Goal: Information Seeking & Learning: Find contact information

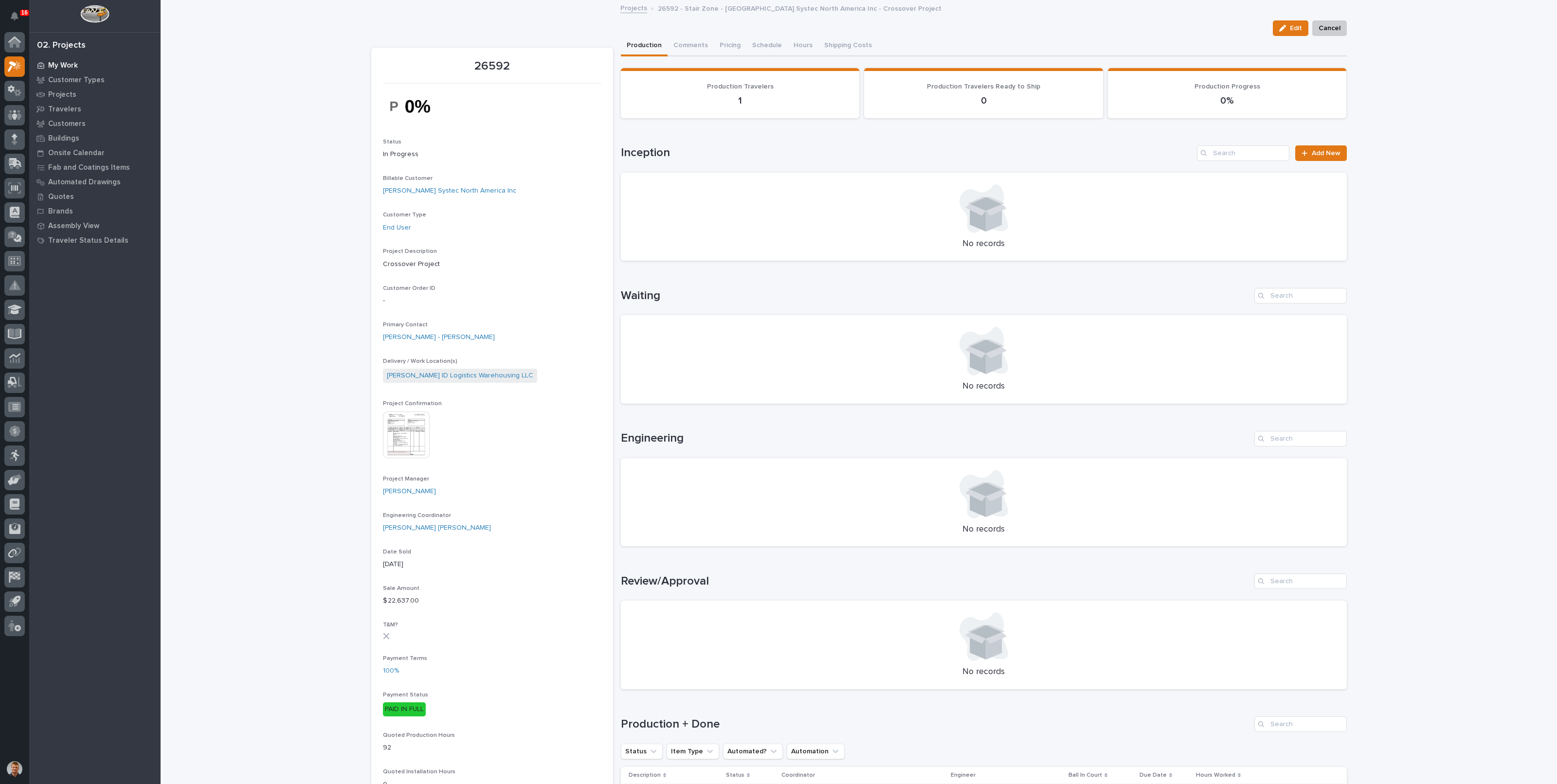
click at [61, 65] on p "My Work" at bounding box center [62, 65] width 30 height 9
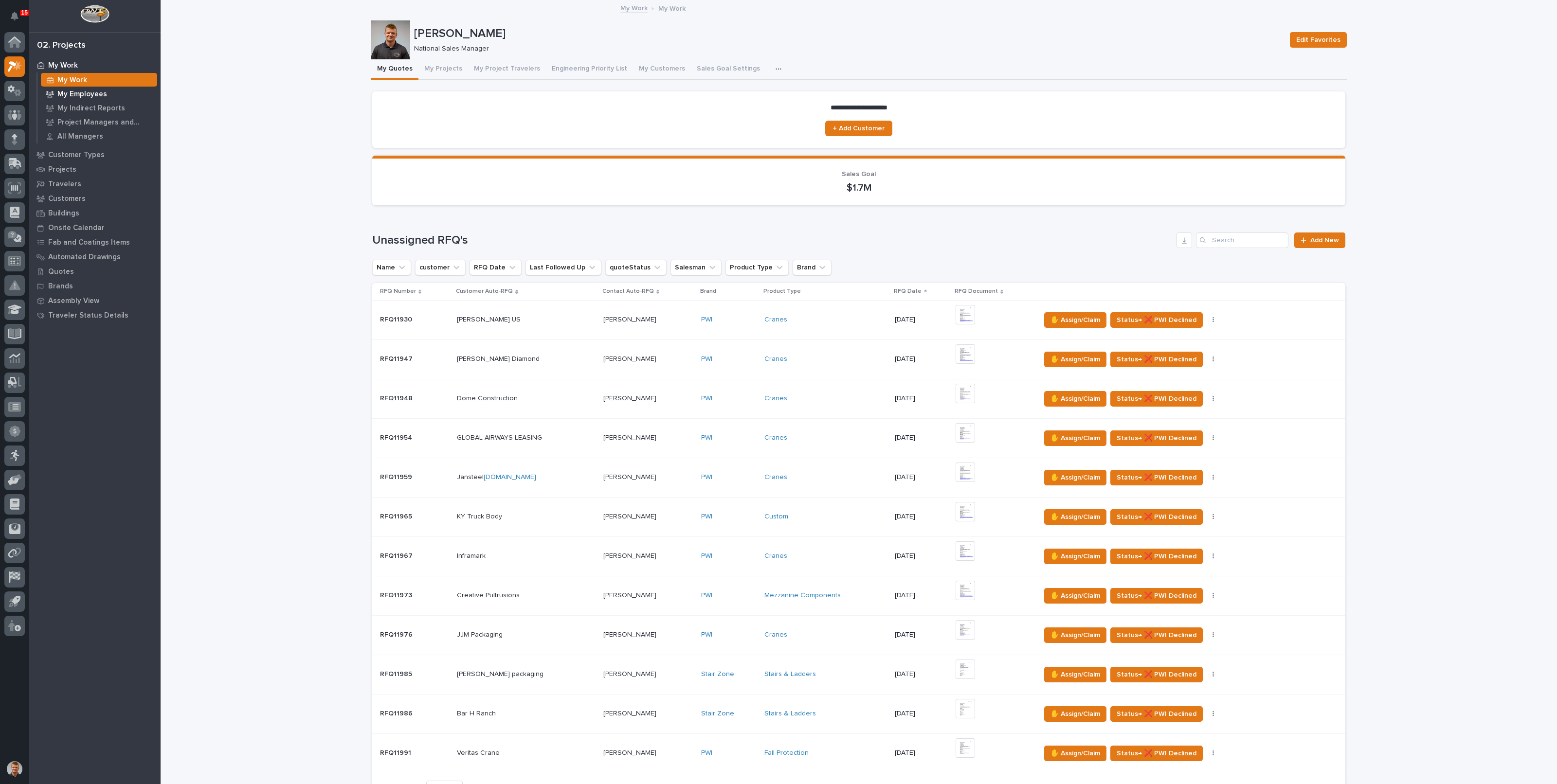
click at [74, 86] on div "My Work" at bounding box center [99, 80] width 117 height 14
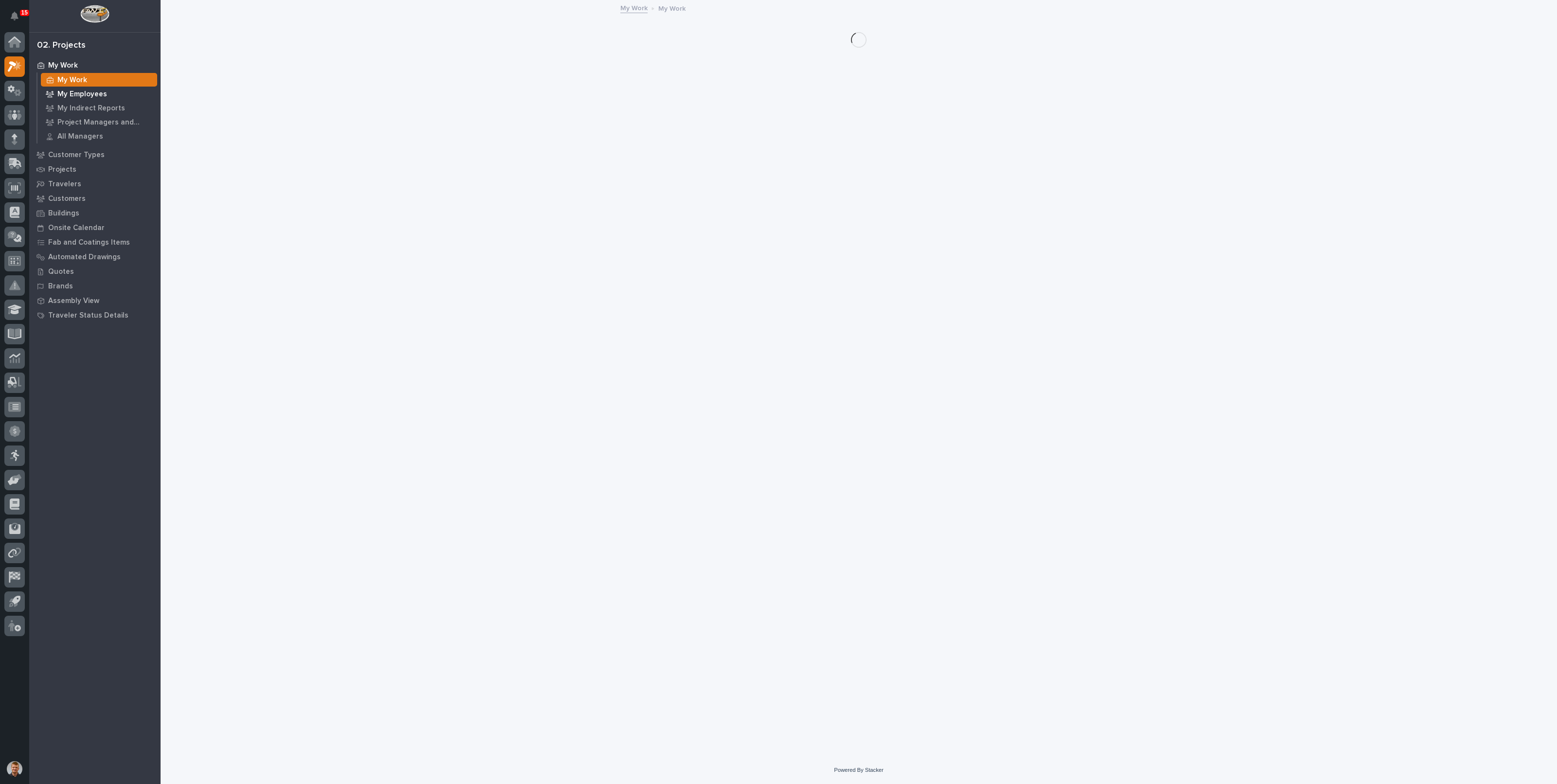
click at [74, 91] on p "My Employees" at bounding box center [83, 94] width 50 height 9
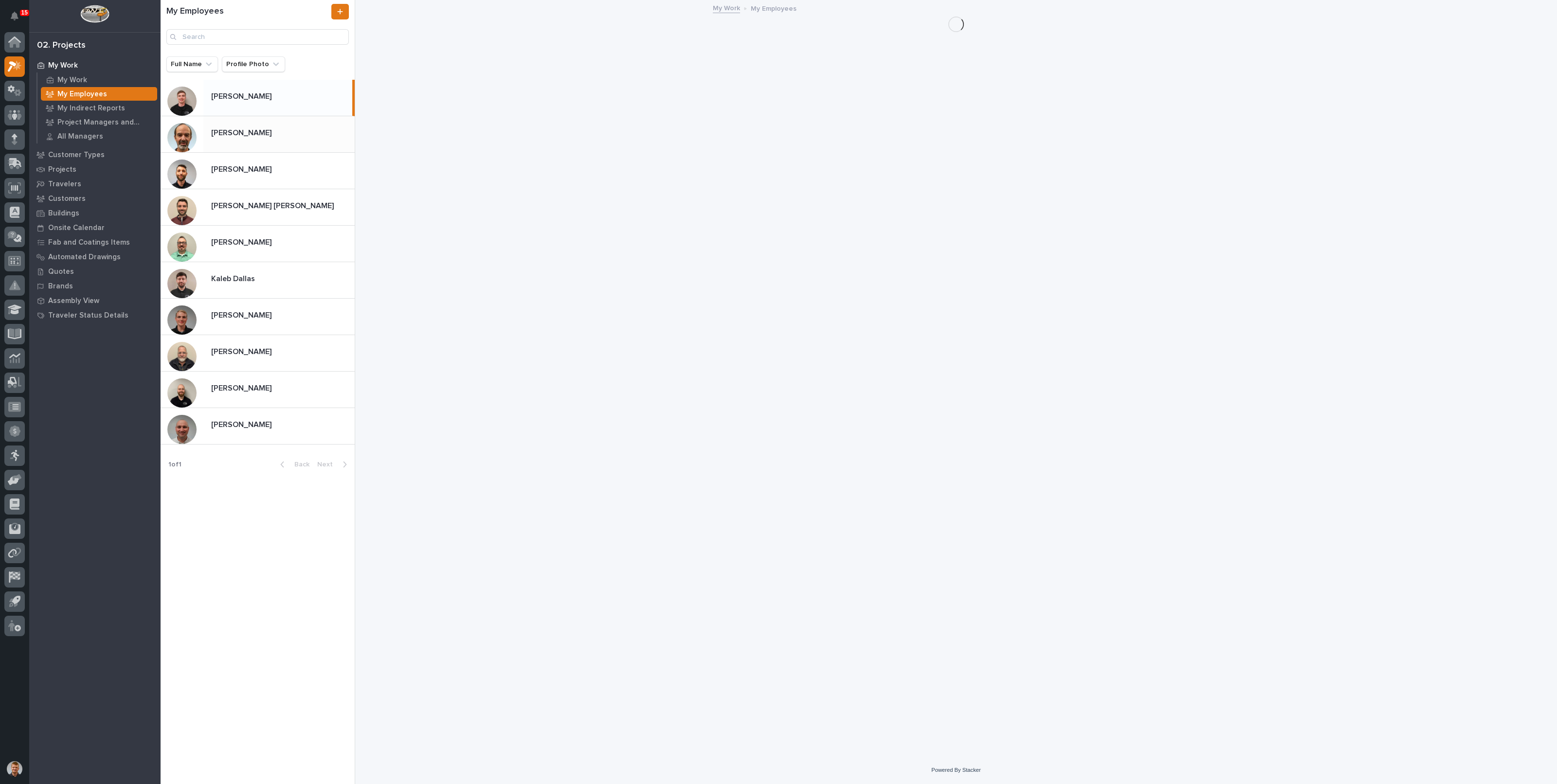
click at [303, 126] on div "Brian Bontrager Brian Bontrager" at bounding box center [279, 133] width 151 height 19
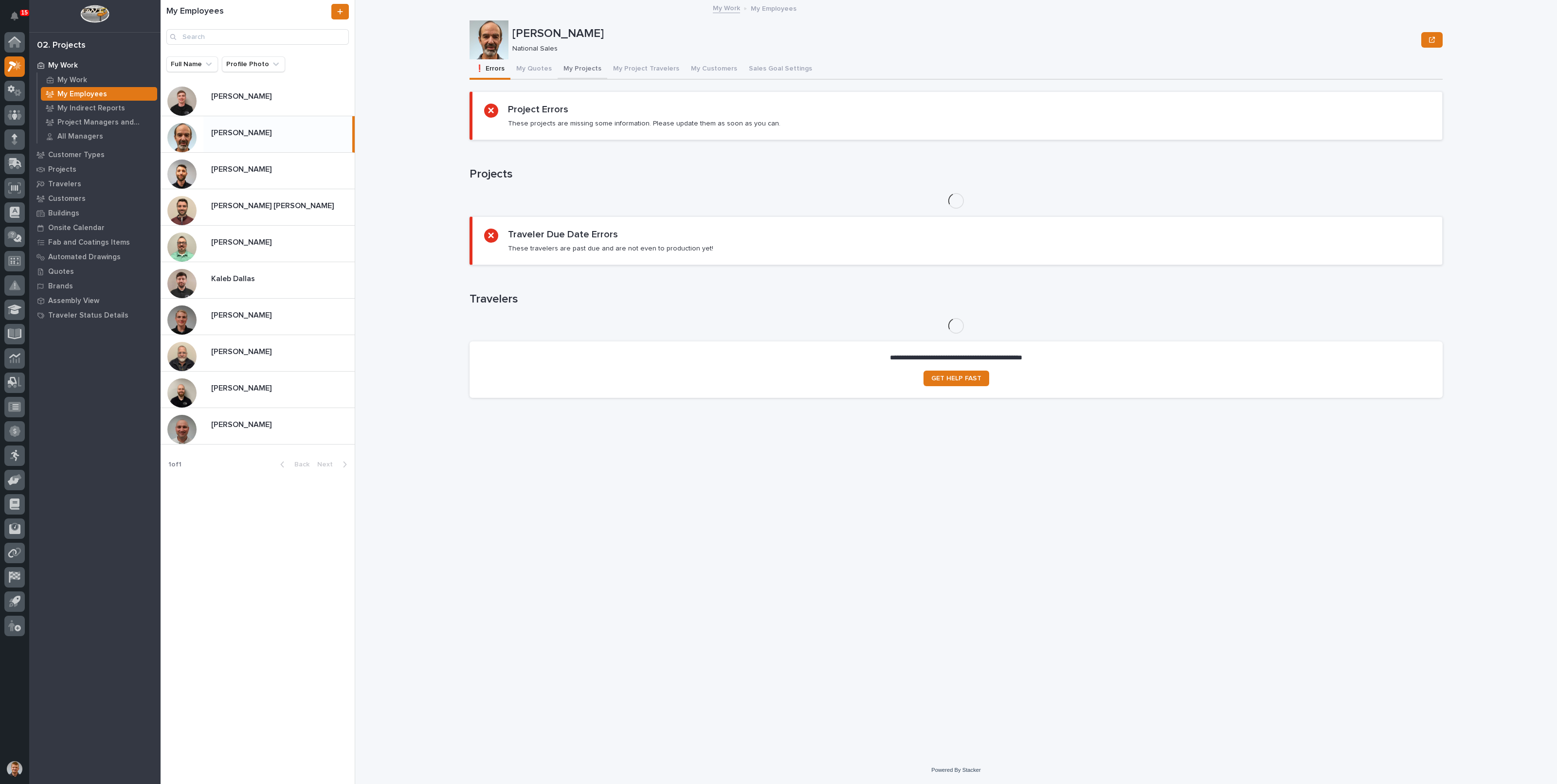
click at [569, 66] on button "My Projects" at bounding box center [582, 69] width 50 height 20
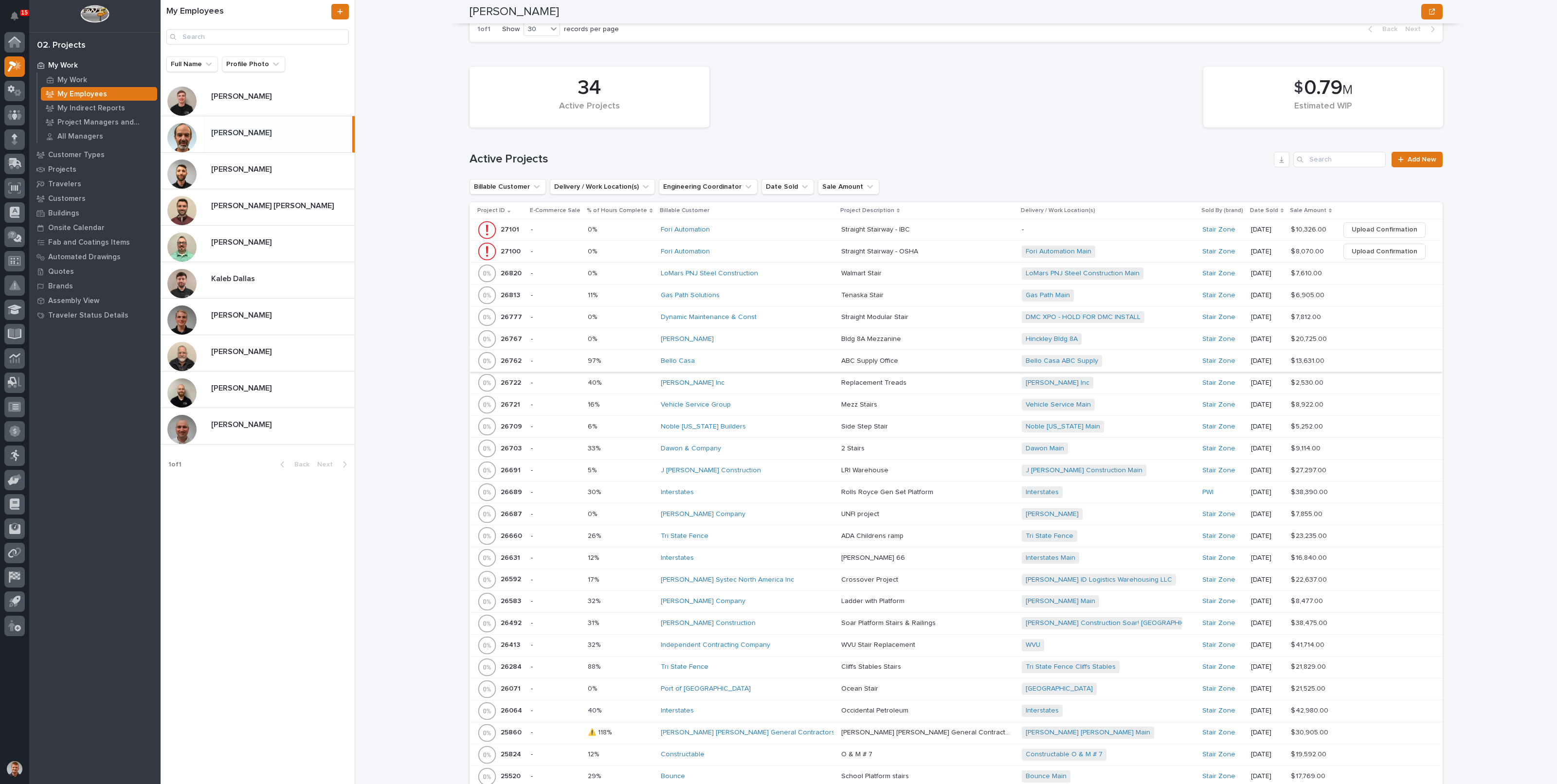
scroll to position [669, 0]
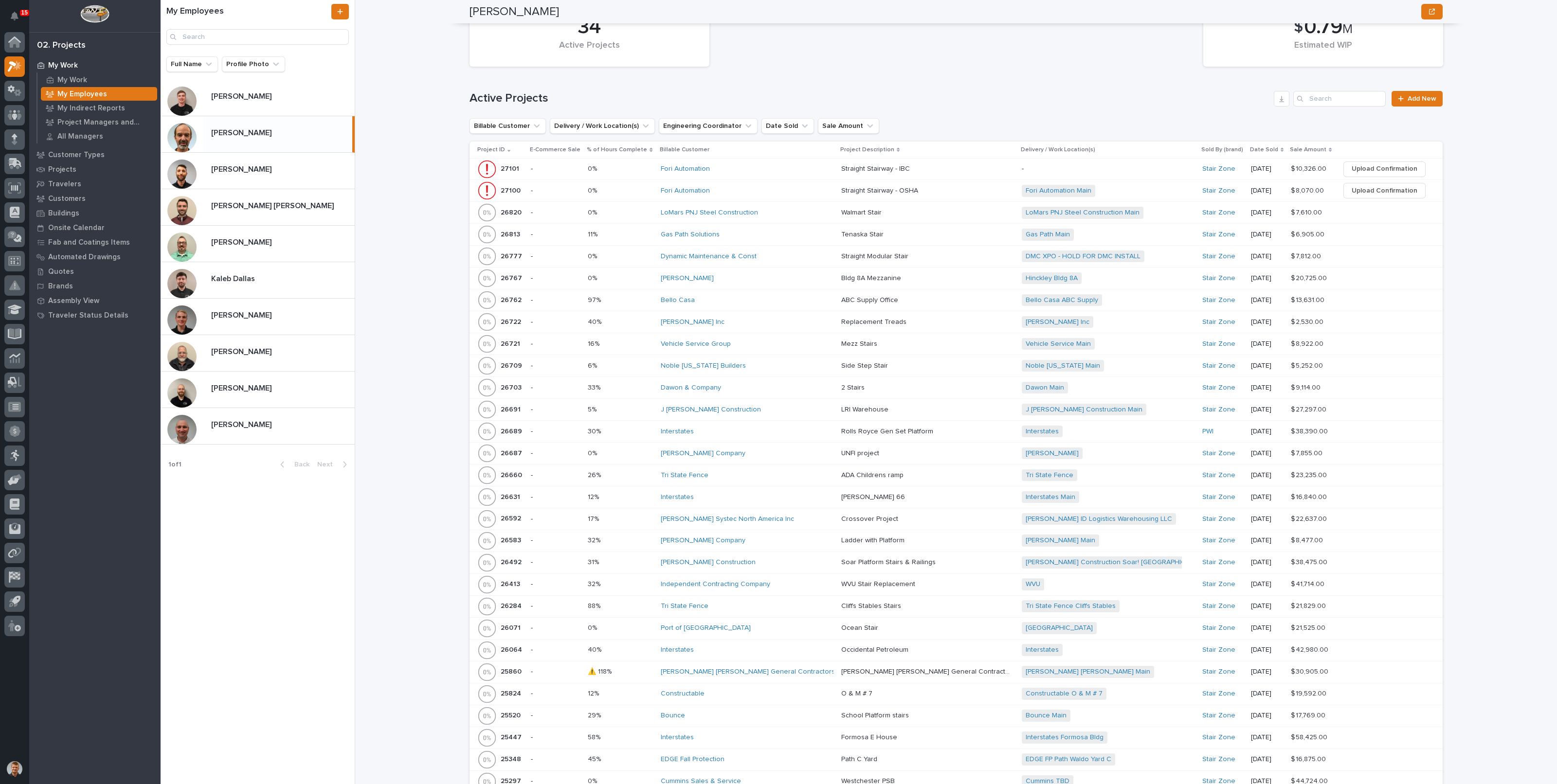
click at [737, 318] on div "SARA Inc" at bounding box center [746, 322] width 170 height 8
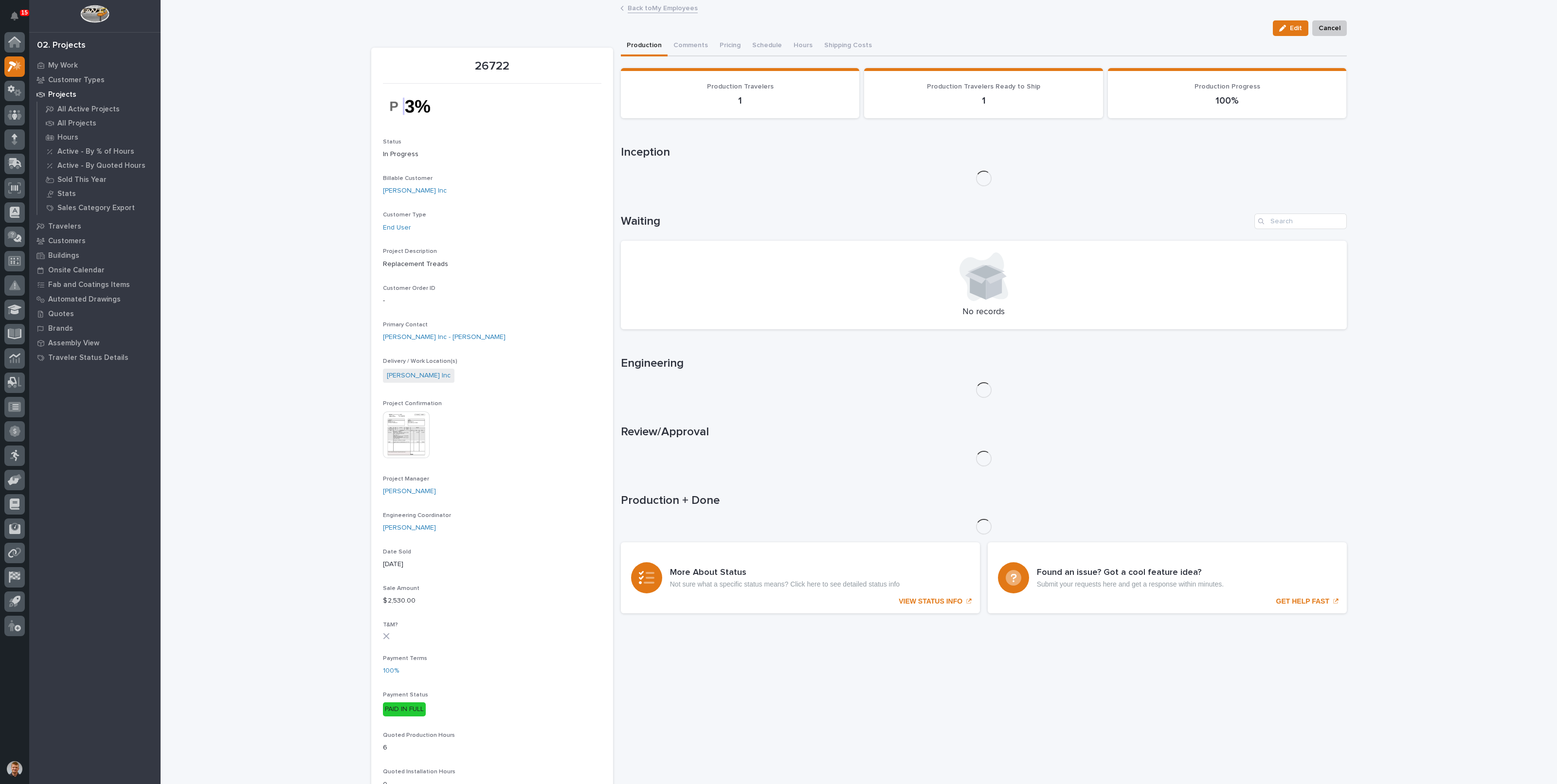
click at [392, 434] on img at bounding box center [406, 434] width 47 height 46
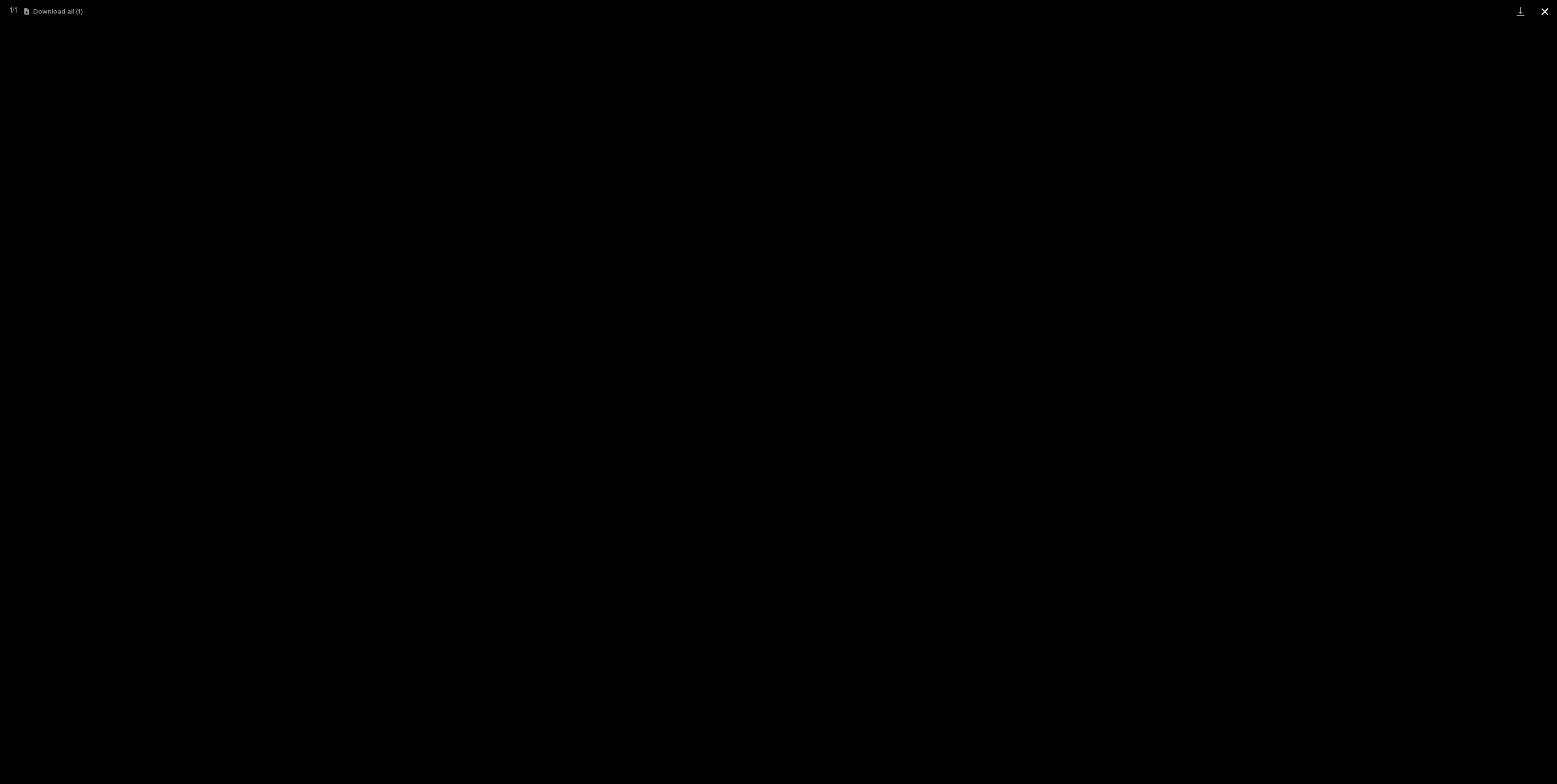
click at [1542, 14] on button "Close gallery" at bounding box center [1545, 11] width 24 height 23
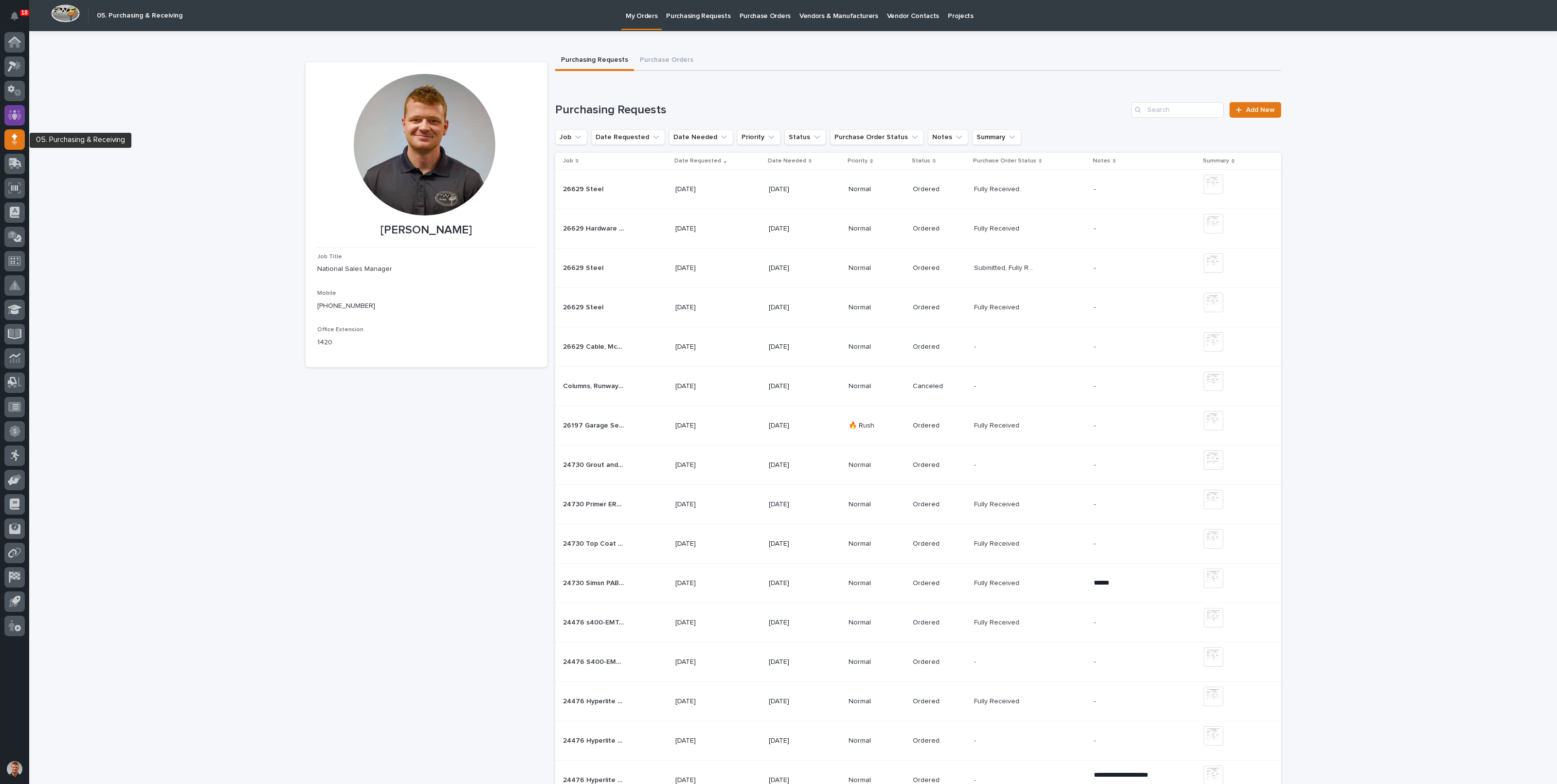
click at [15, 113] on icon at bounding box center [15, 115] width 14 height 11
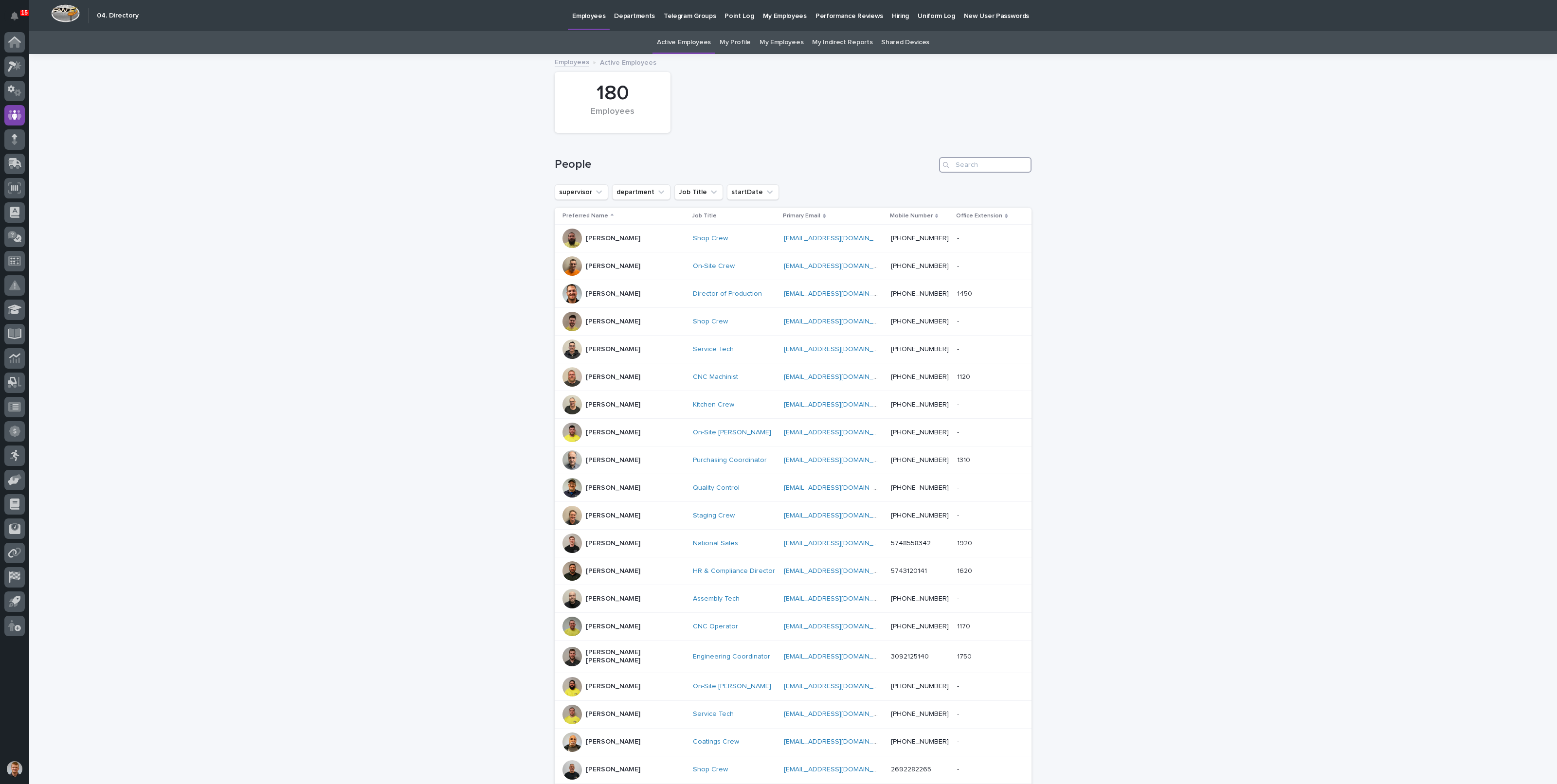
click at [988, 164] on input "Search" at bounding box center [985, 164] width 92 height 15
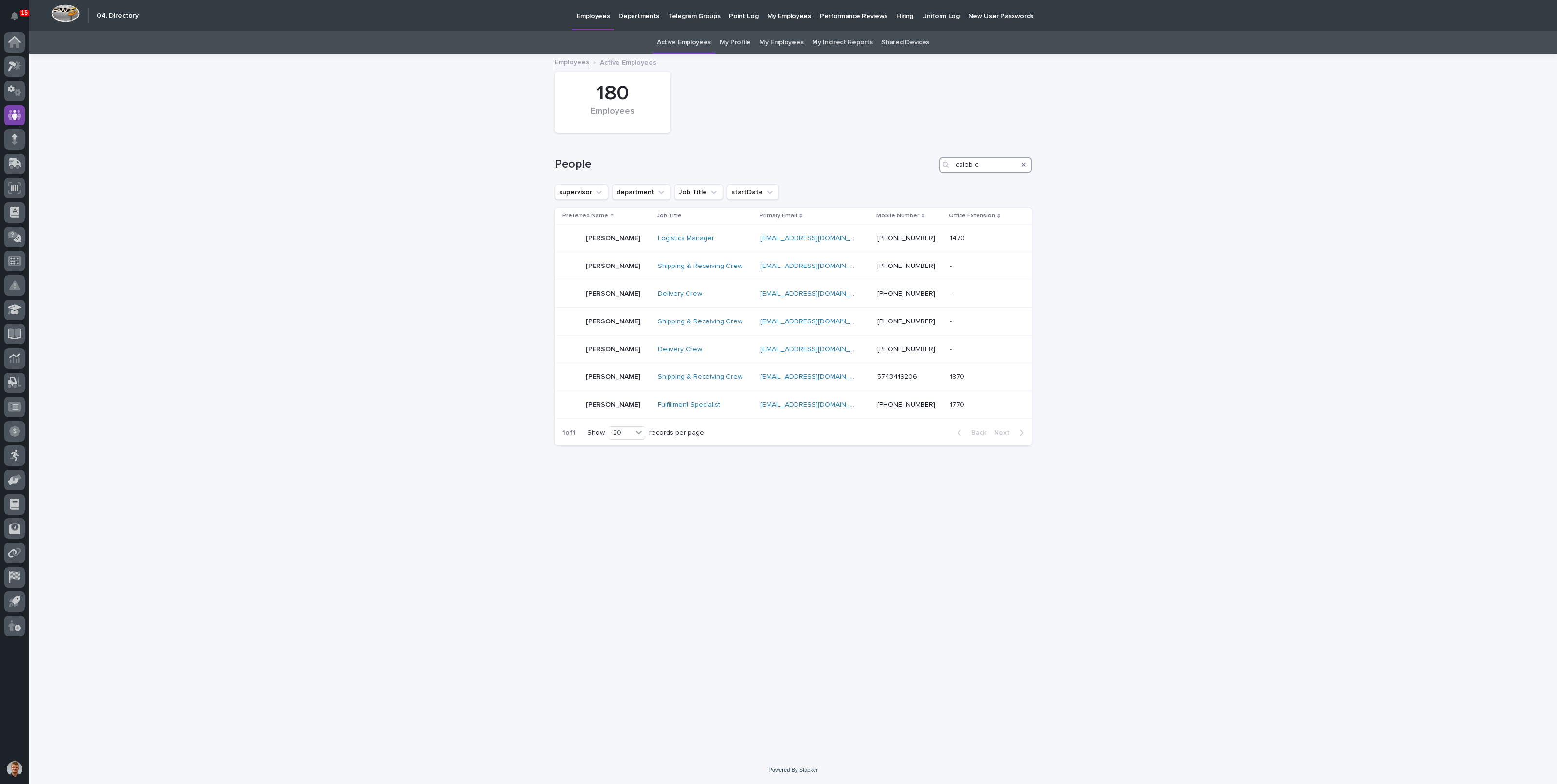
type input "caleb o"
